Goal: Task Accomplishment & Management: Use online tool/utility

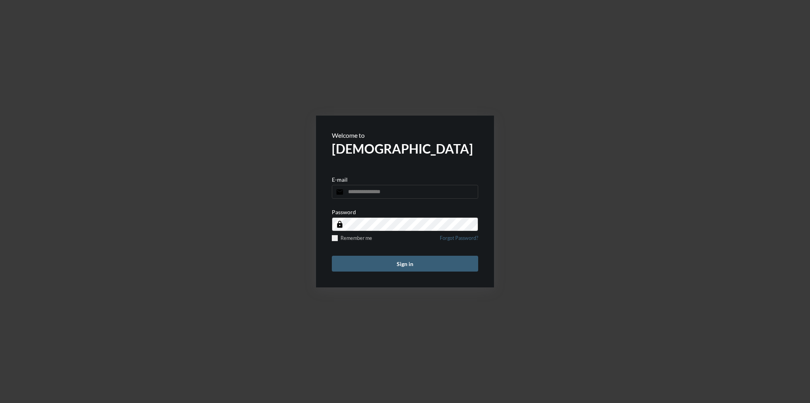
click at [358, 193] on input "email" at bounding box center [405, 192] width 146 height 14
type input "**********"
click at [332, 256] on button "Sign in" at bounding box center [405, 264] width 146 height 16
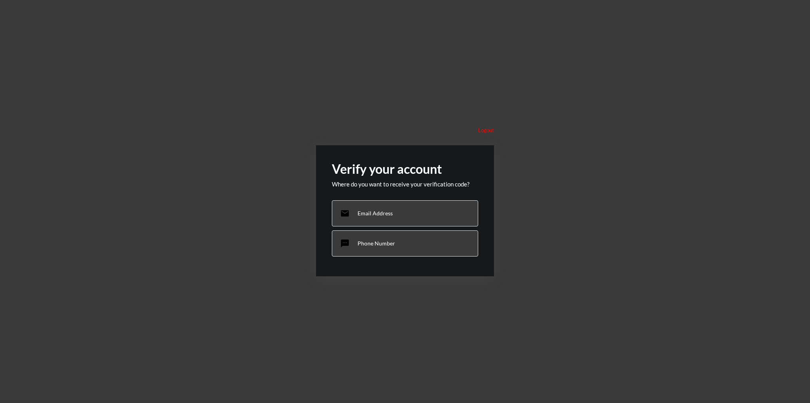
click at [388, 257] on div "Where do you want to receive your verification code? email Email Address sms Ph…" at bounding box center [405, 220] width 146 height 80
click at [396, 238] on div "sms Phone Number" at bounding box center [405, 243] width 146 height 26
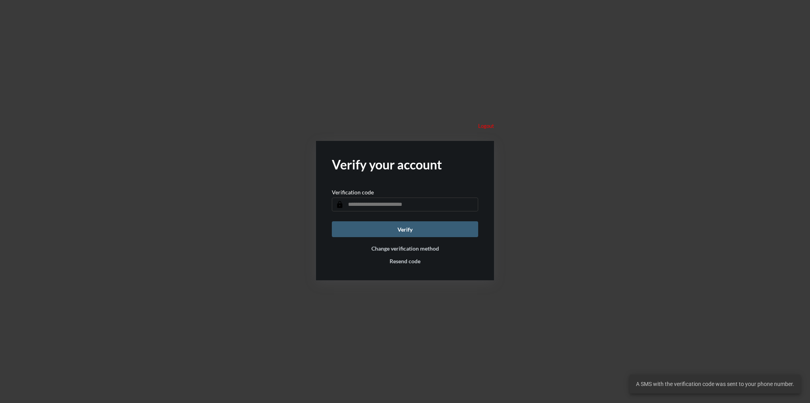
click at [389, 204] on input "text" at bounding box center [405, 204] width 146 height 14
type input "******"
click at [332, 221] on button "Verify" at bounding box center [405, 229] width 146 height 16
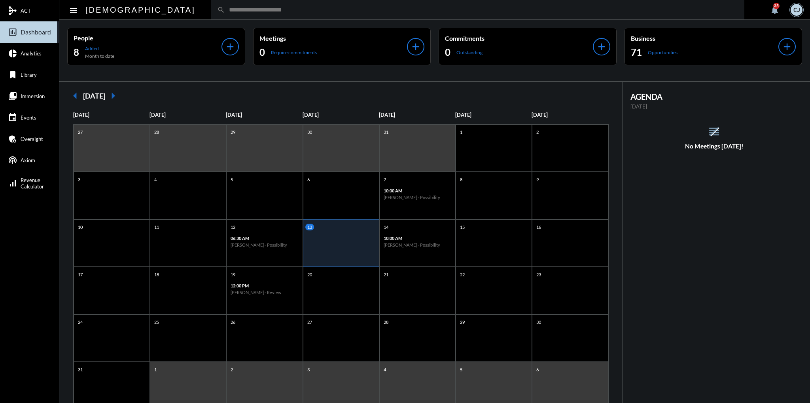
click at [432, 13] on input "text" at bounding box center [482, 9] width 514 height 7
click at [30, 99] on span "Immersion" at bounding box center [33, 96] width 24 height 6
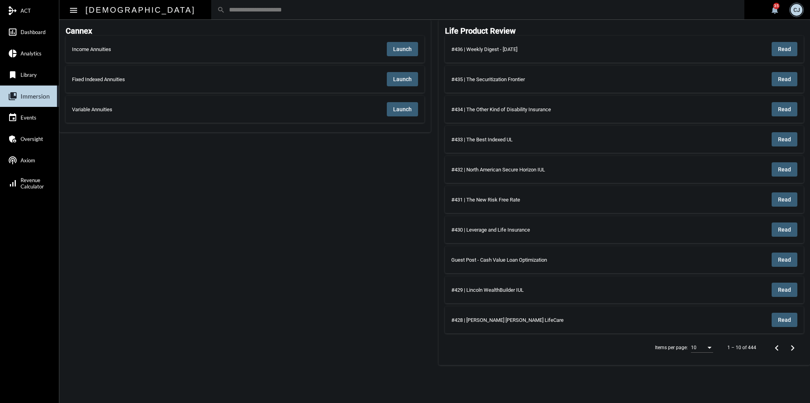
click at [401, 55] on button "Launch" at bounding box center [402, 49] width 31 height 14
